Goal: Find specific page/section: Find specific page/section

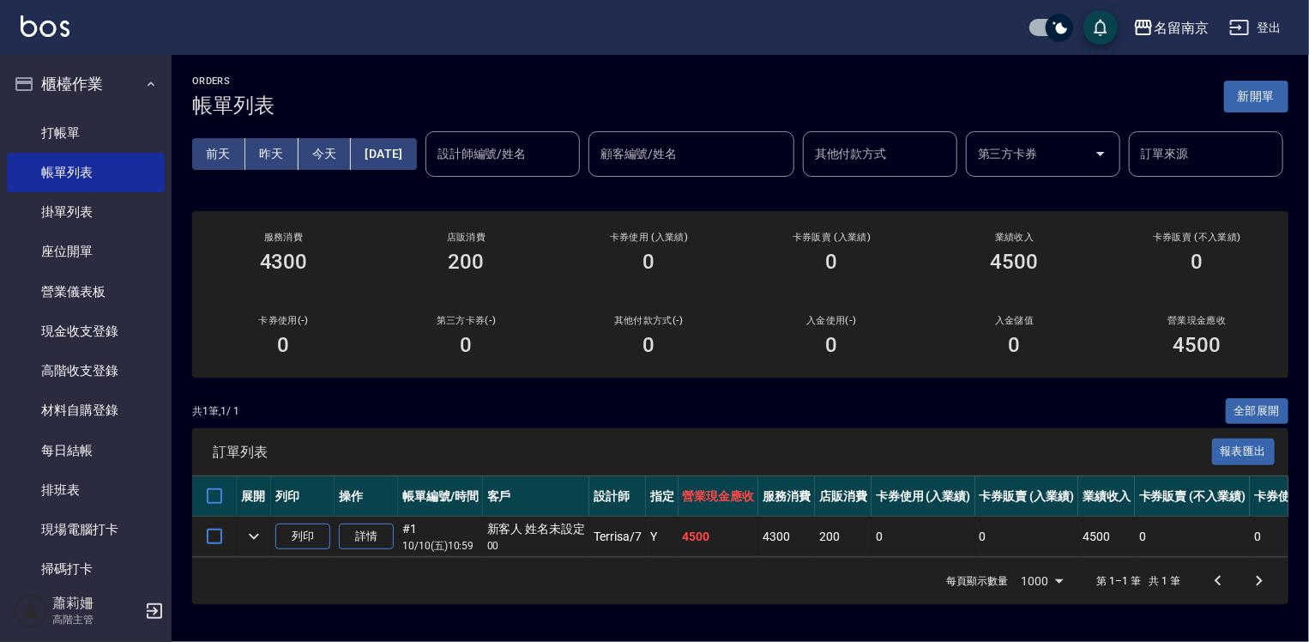
scroll to position [257, 0]
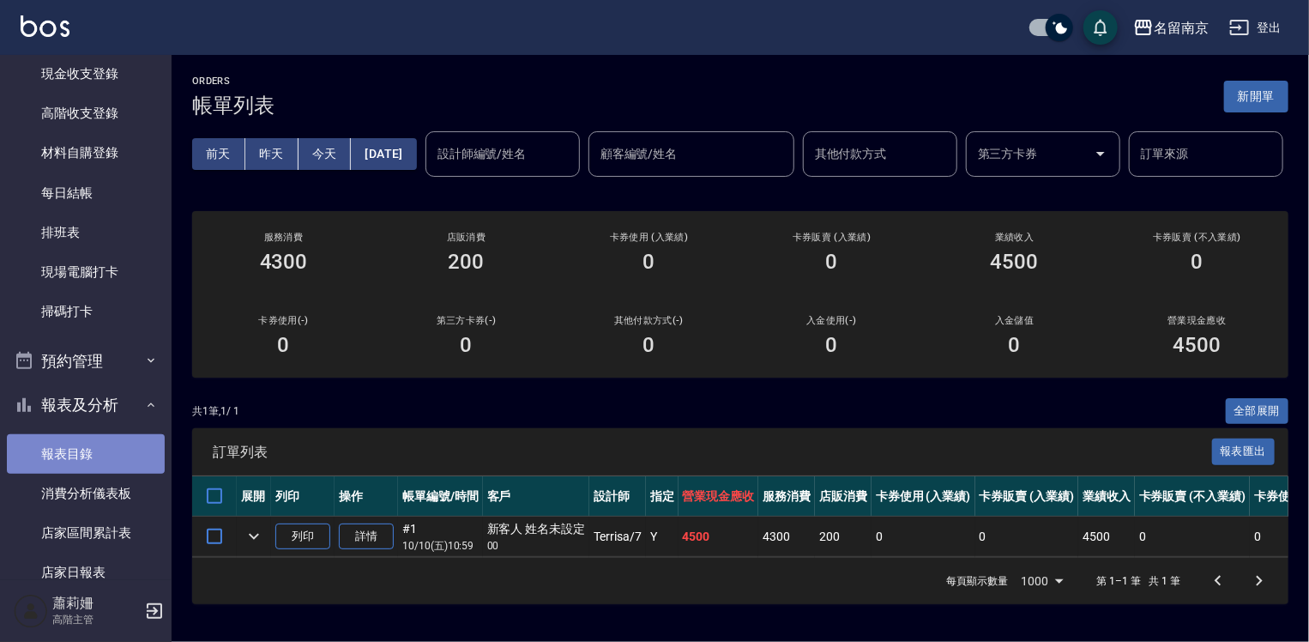
click at [85, 448] on link "報表目錄" at bounding box center [86, 453] width 158 height 39
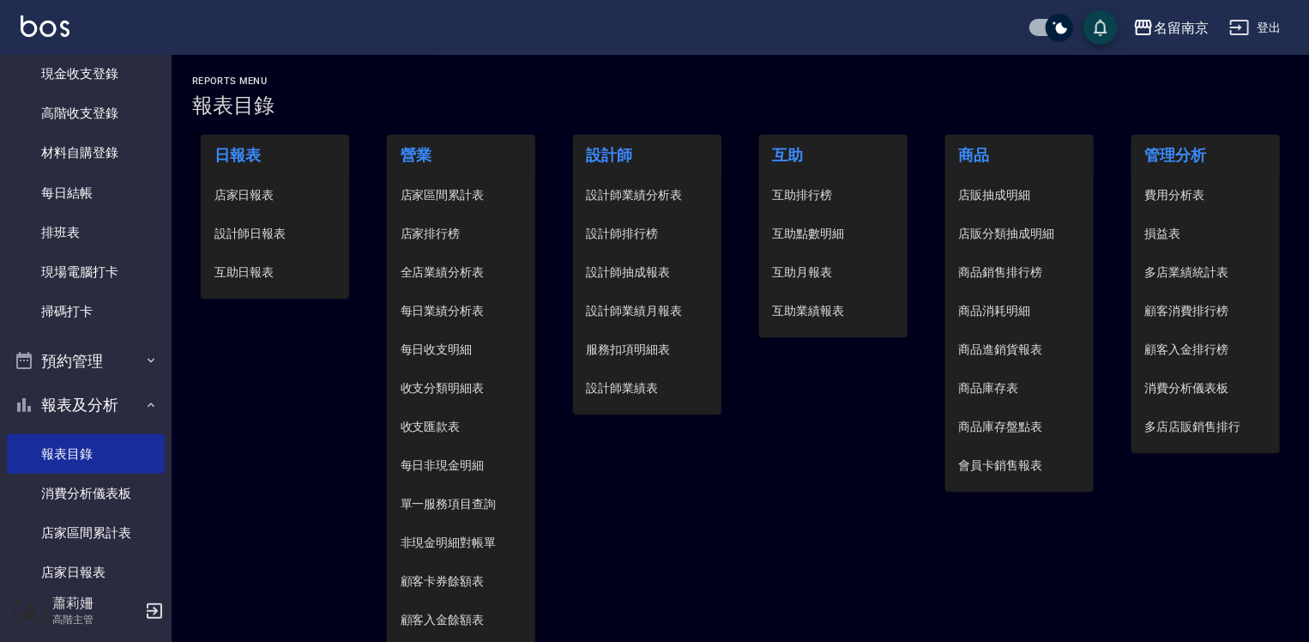
click at [279, 223] on li "設計師日報表" at bounding box center [275, 234] width 149 height 39
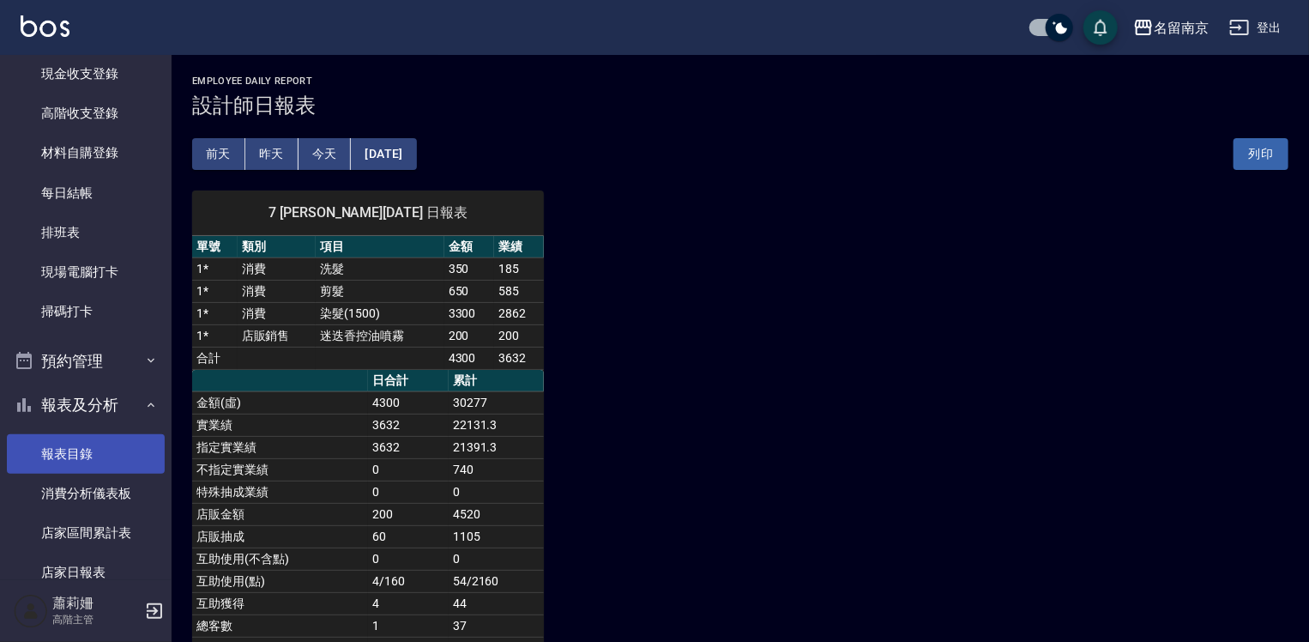
click at [96, 444] on link "報表目錄" at bounding box center [86, 453] width 158 height 39
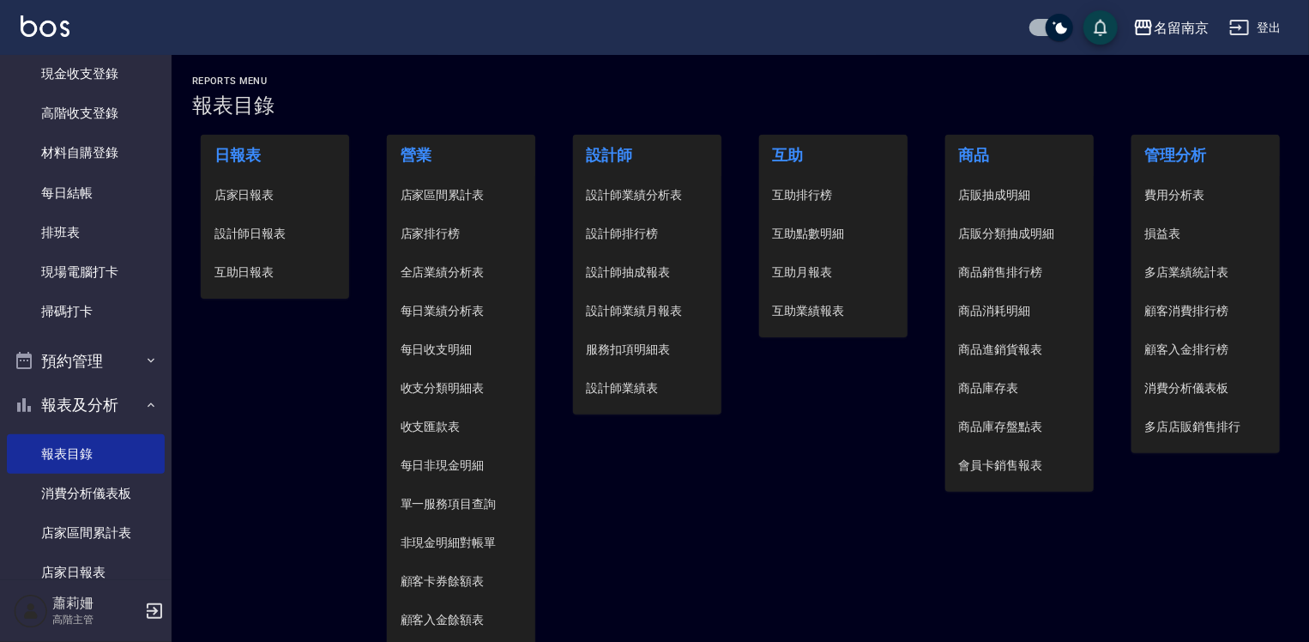
click at [275, 230] on span "設計師日報表" at bounding box center [276, 234] width 122 height 18
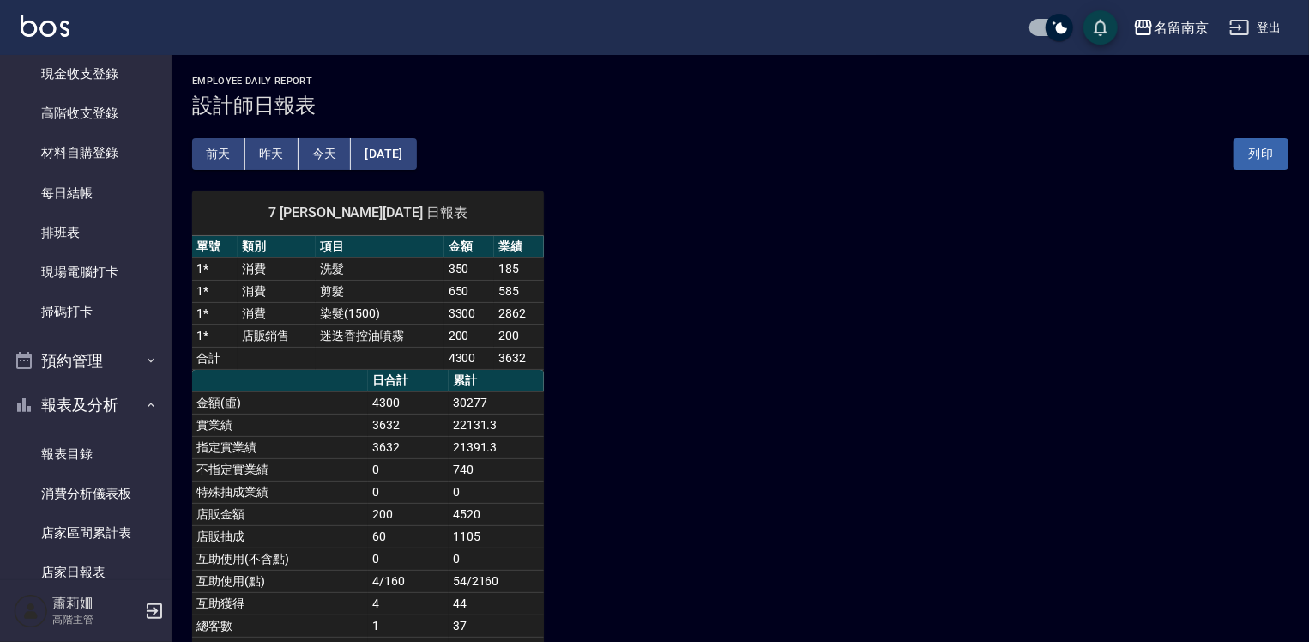
click at [395, 148] on button "[DATE]" at bounding box center [383, 154] width 65 height 32
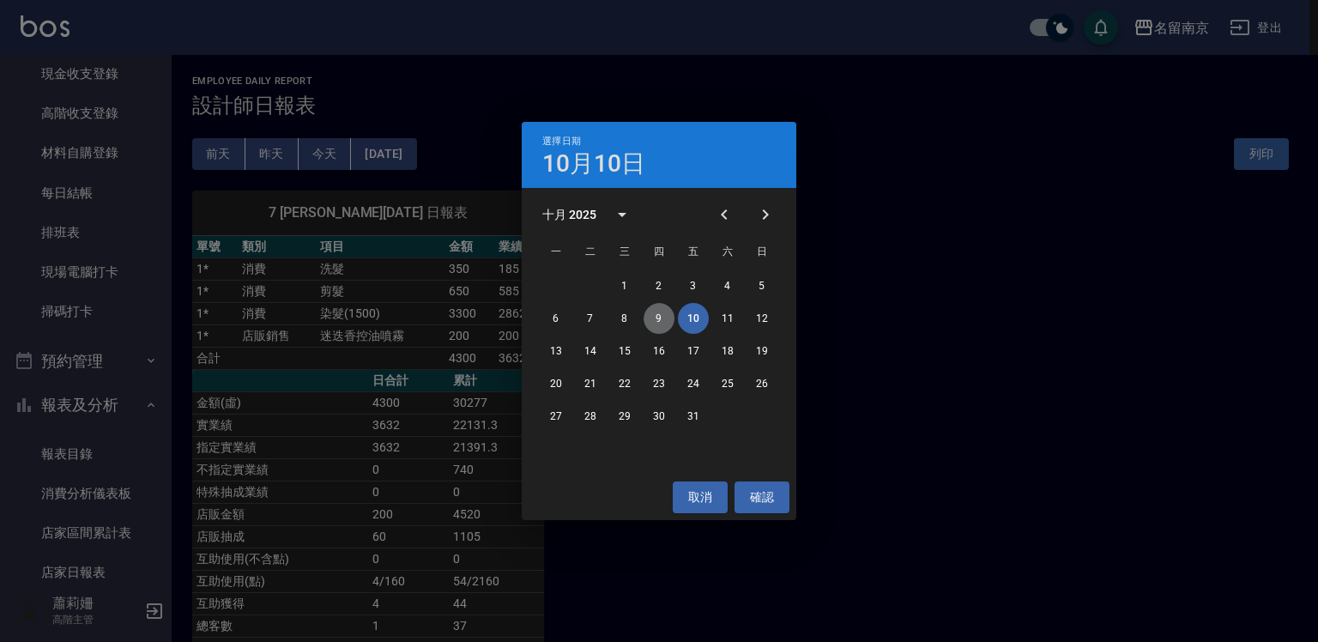
click at [656, 314] on button "9" at bounding box center [659, 318] width 31 height 31
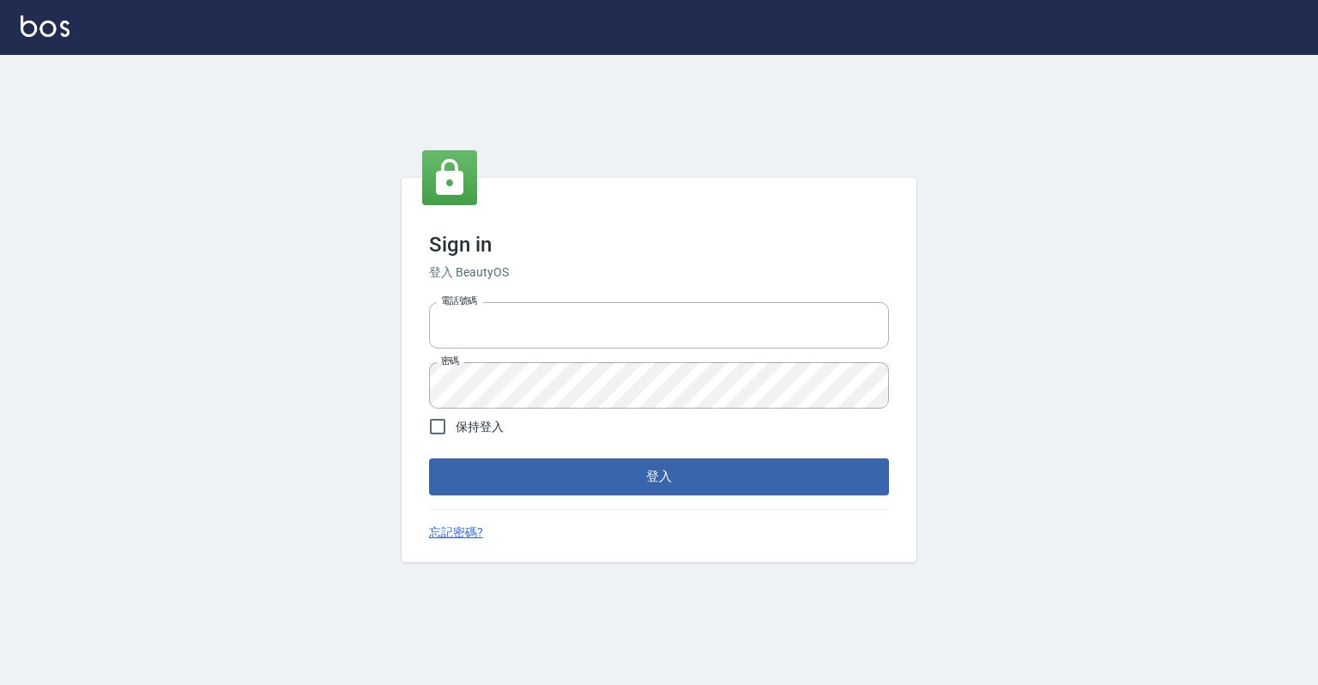
type input "0918176355"
drag, startPoint x: 728, startPoint y: 448, endPoint x: 719, endPoint y: 456, distance: 11.5
click at [720, 455] on form "電話號碼 0918176355 電話號碼 密碼 密碼 保持登入 登入" at bounding box center [659, 394] width 460 height 199
click at [693, 469] on button "登入" at bounding box center [659, 476] width 460 height 36
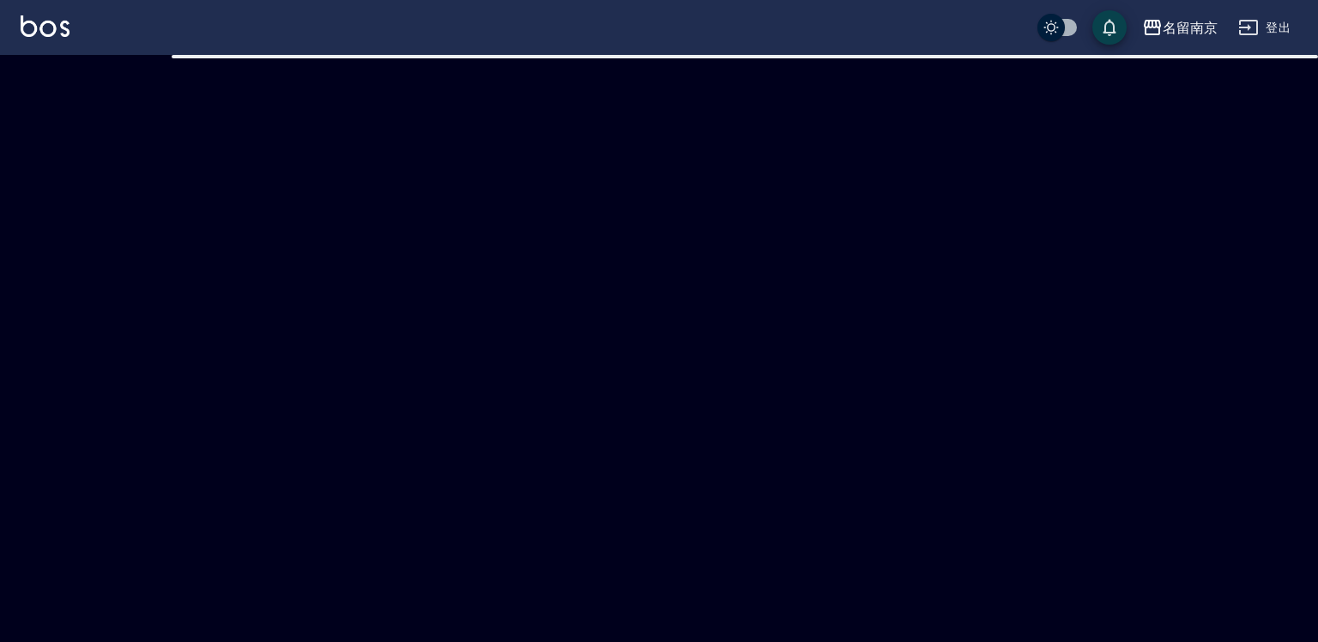
checkbox input "true"
